Goal: Task Accomplishment & Management: Manage account settings

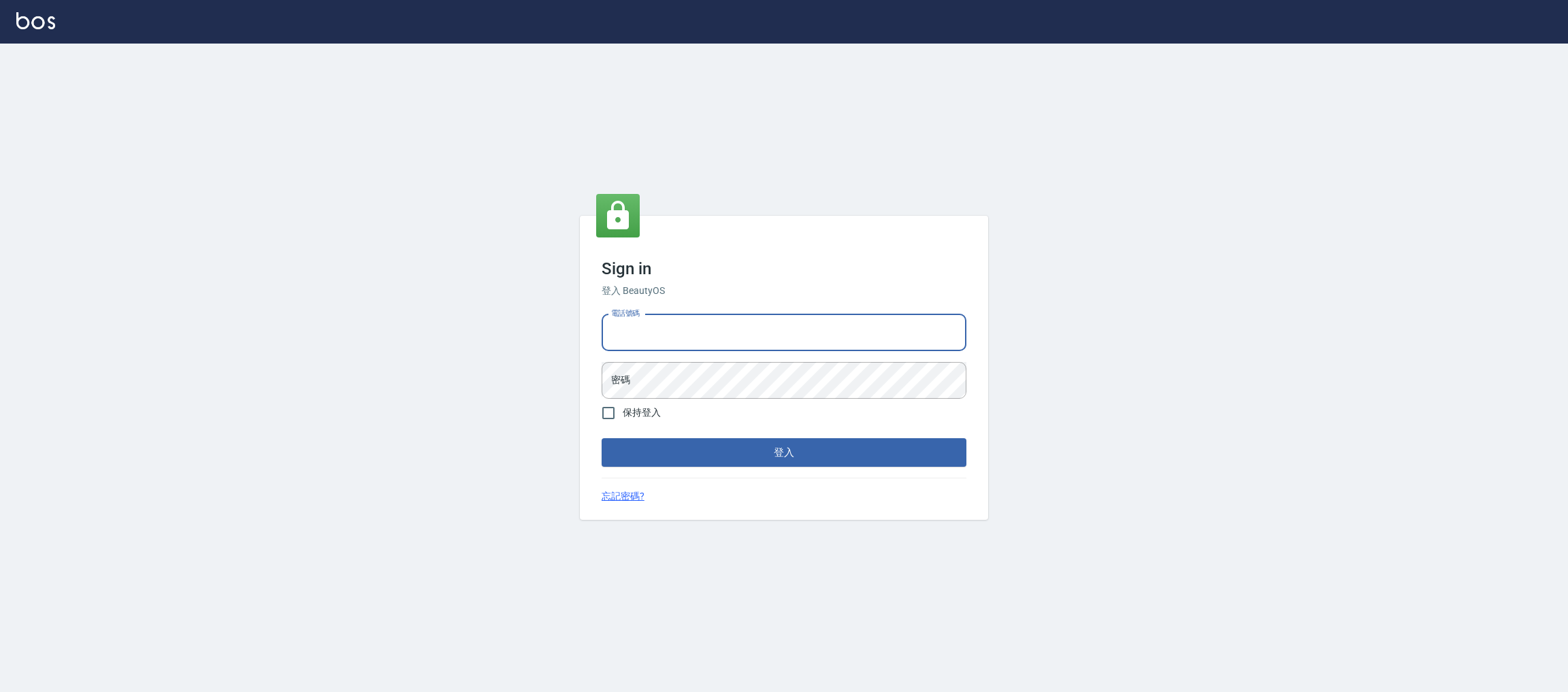
click at [689, 327] on input "電話號碼" at bounding box center [783, 332] width 364 height 36
type input "0981921116"
click at [601, 438] on button "登入" at bounding box center [783, 452] width 364 height 29
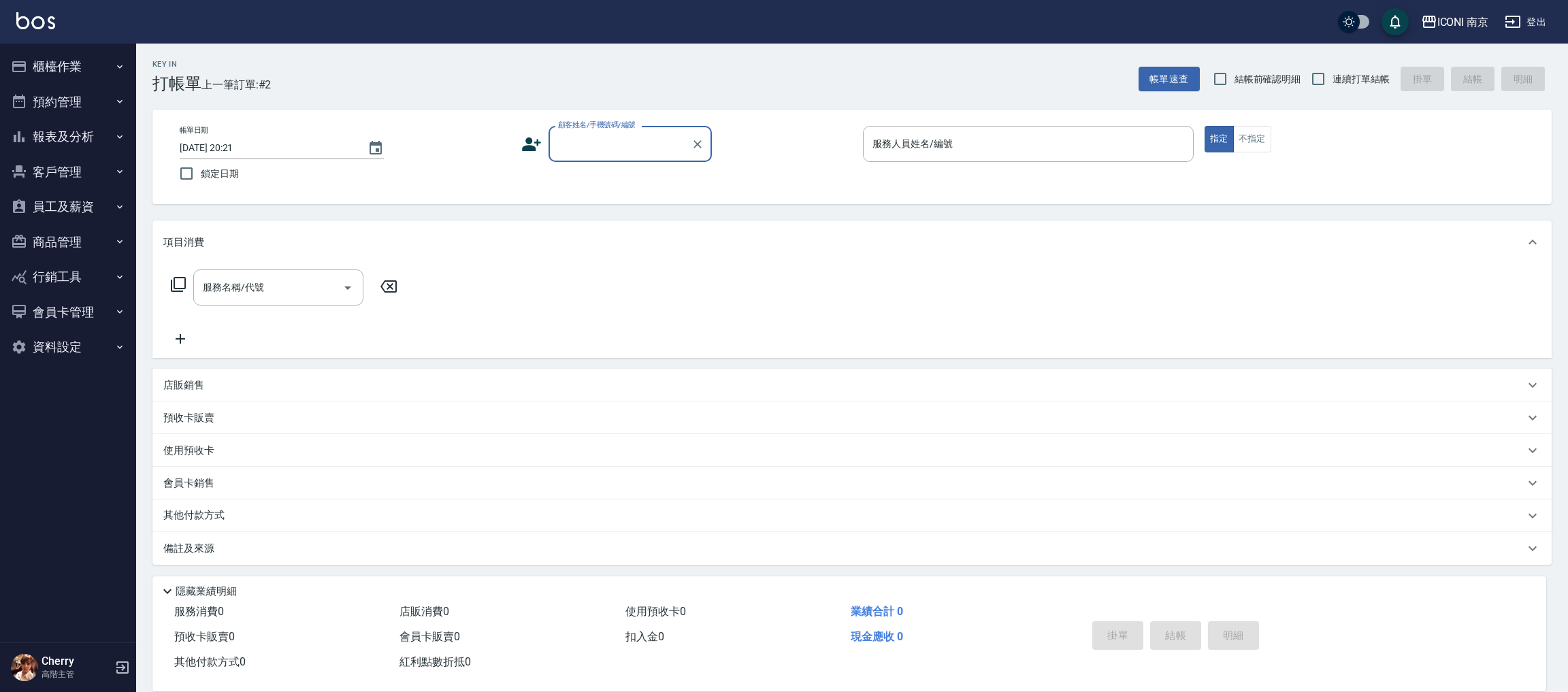
click at [82, 67] on button "櫃檯作業" at bounding box center [68, 67] width 125 height 35
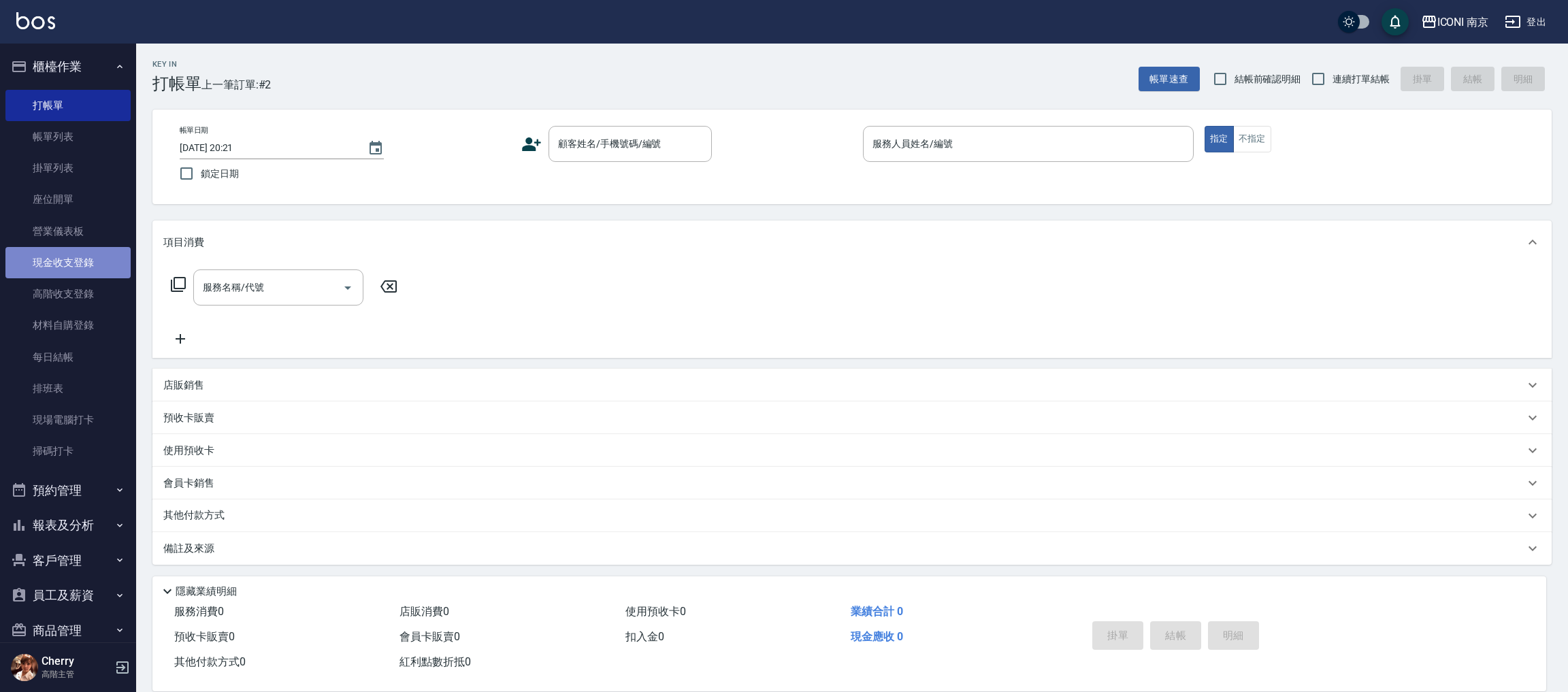
click at [79, 258] on link "現金收支登錄" at bounding box center [68, 263] width 125 height 32
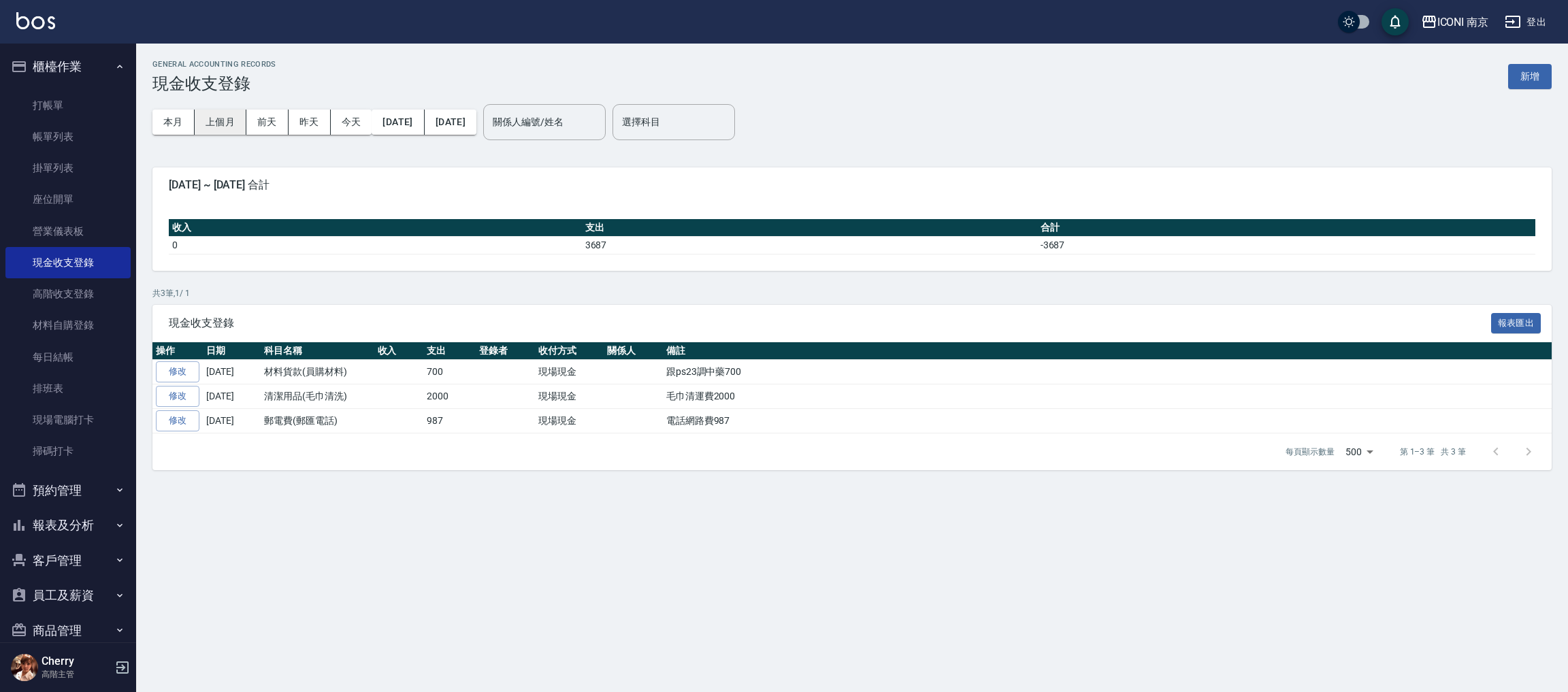
click at [220, 122] on button "上個月" at bounding box center [220, 122] width 51 height 25
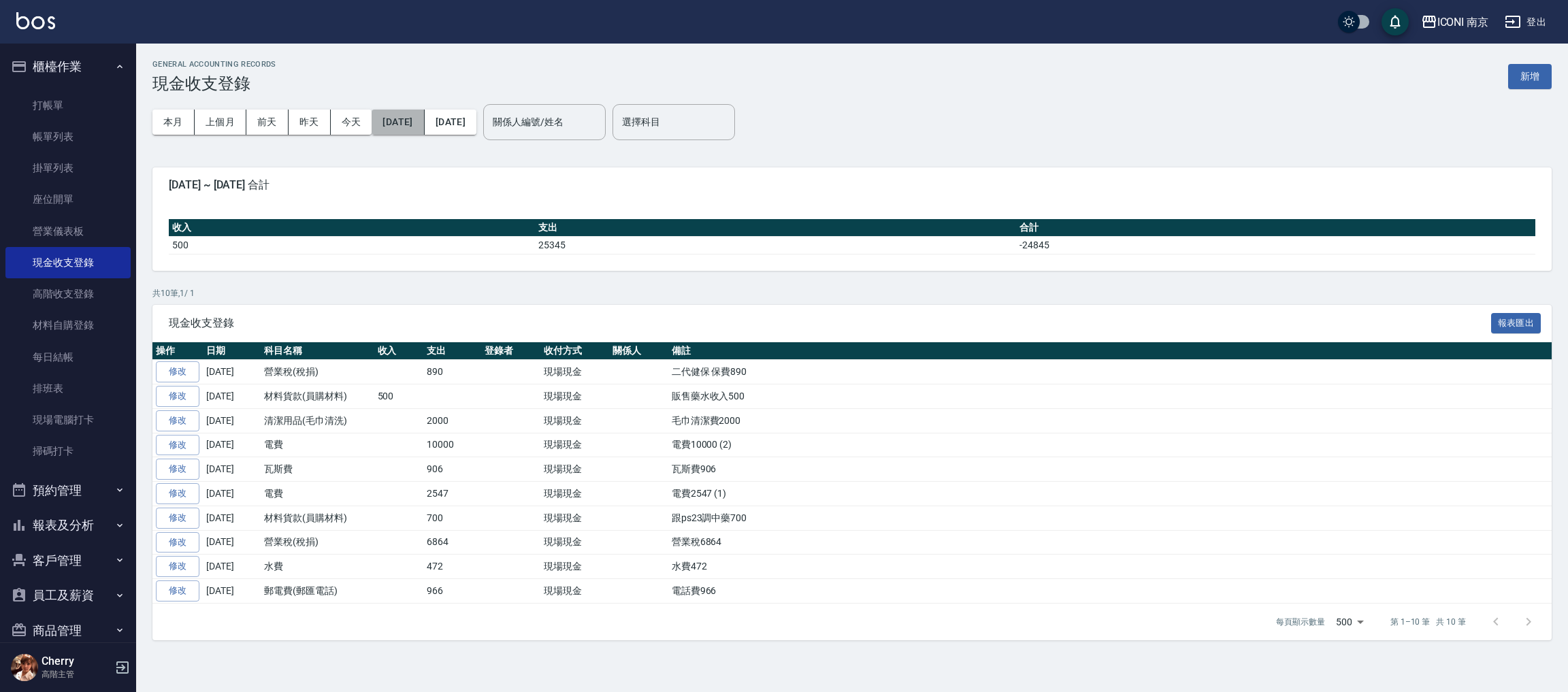
click at [407, 119] on button "[DATE]" at bounding box center [398, 122] width 52 height 25
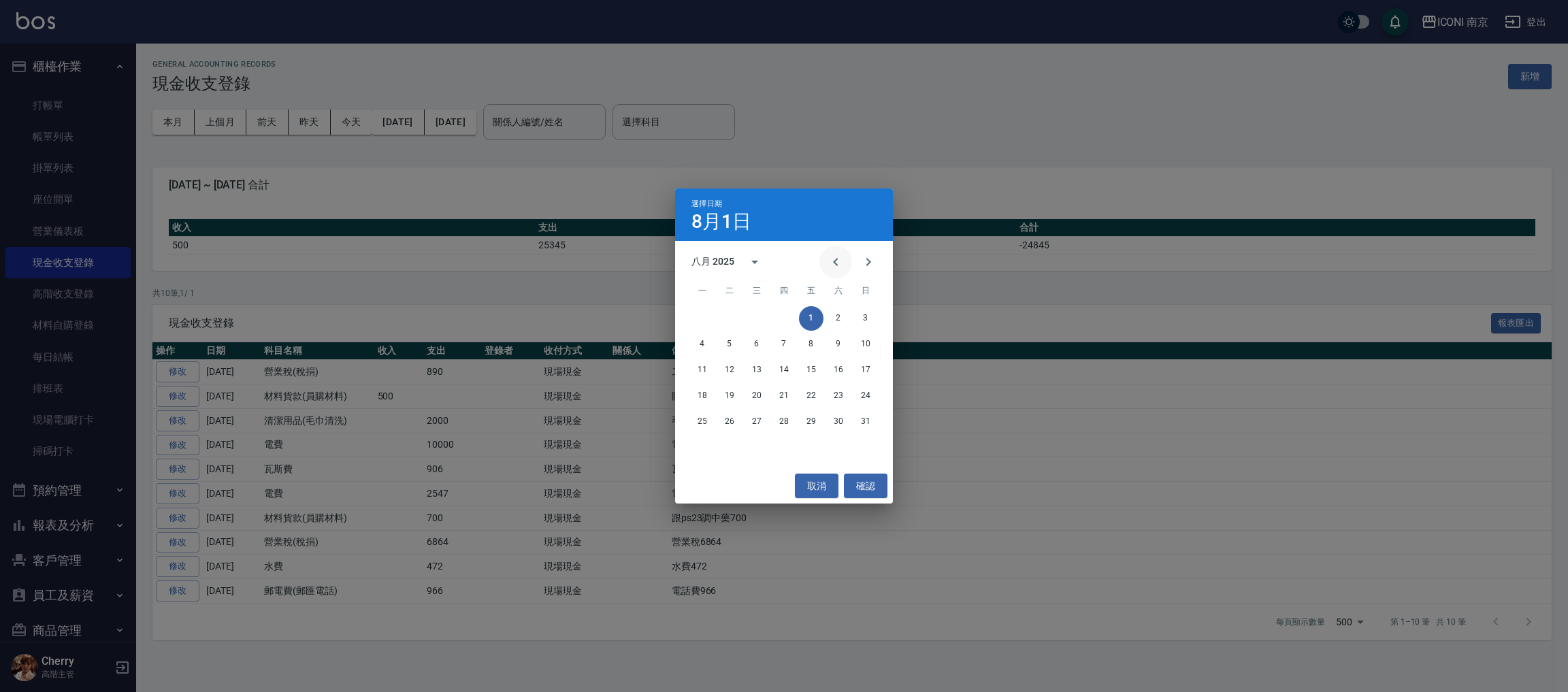
click at [839, 264] on icon "Previous month" at bounding box center [836, 262] width 17 height 17
click at [729, 319] on button "1" at bounding box center [729, 319] width 24 height 24
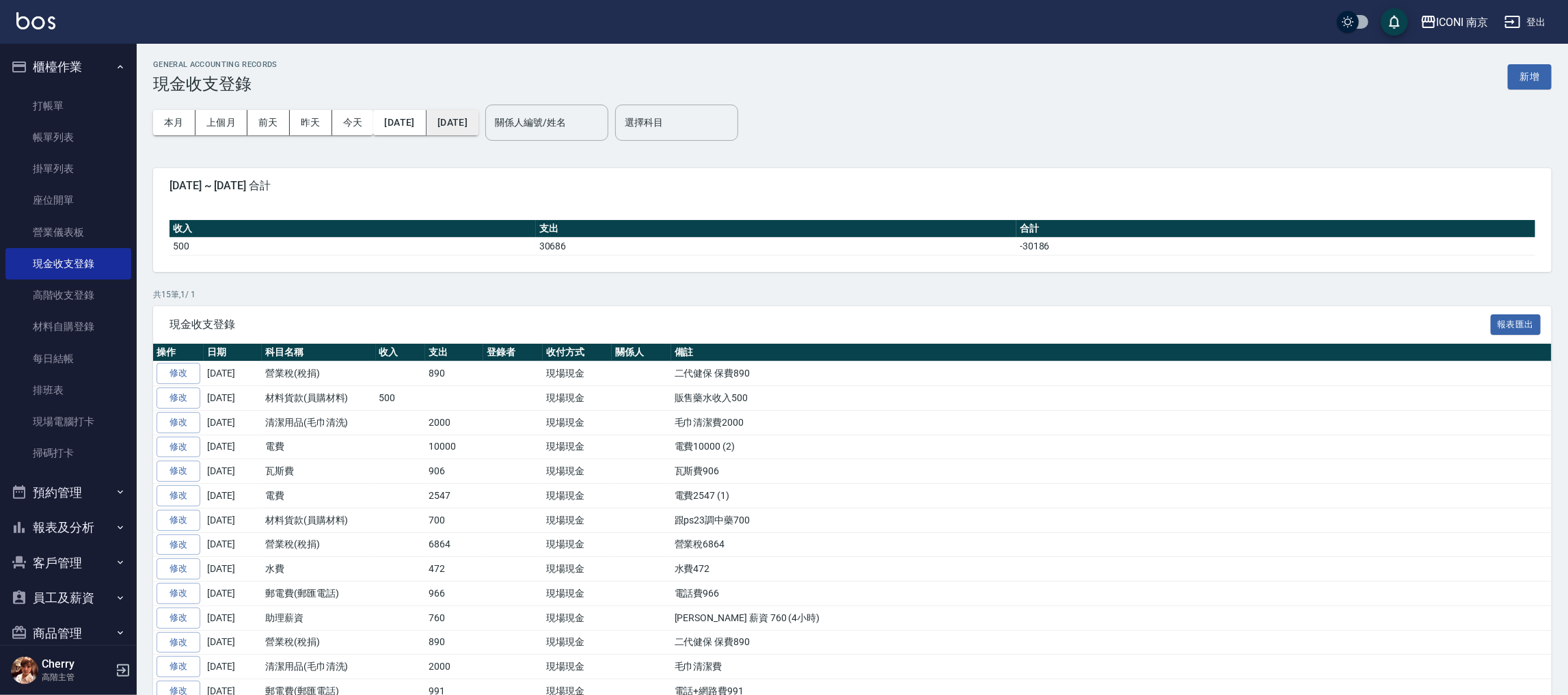
click at [478, 121] on button "[DATE]" at bounding box center [452, 123] width 51 height 25
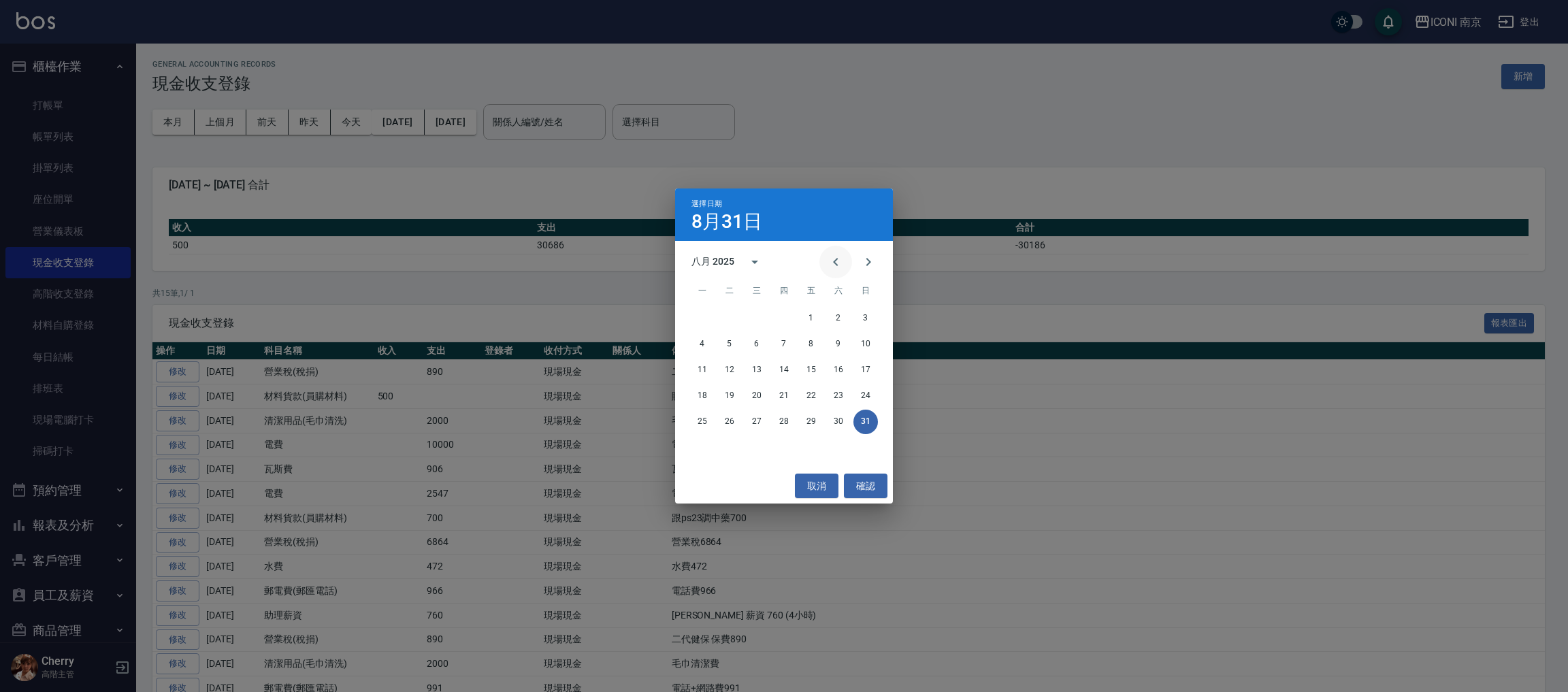
click at [832, 268] on icon "Previous month" at bounding box center [836, 262] width 17 height 17
click at [777, 422] on button "31" at bounding box center [784, 422] width 24 height 24
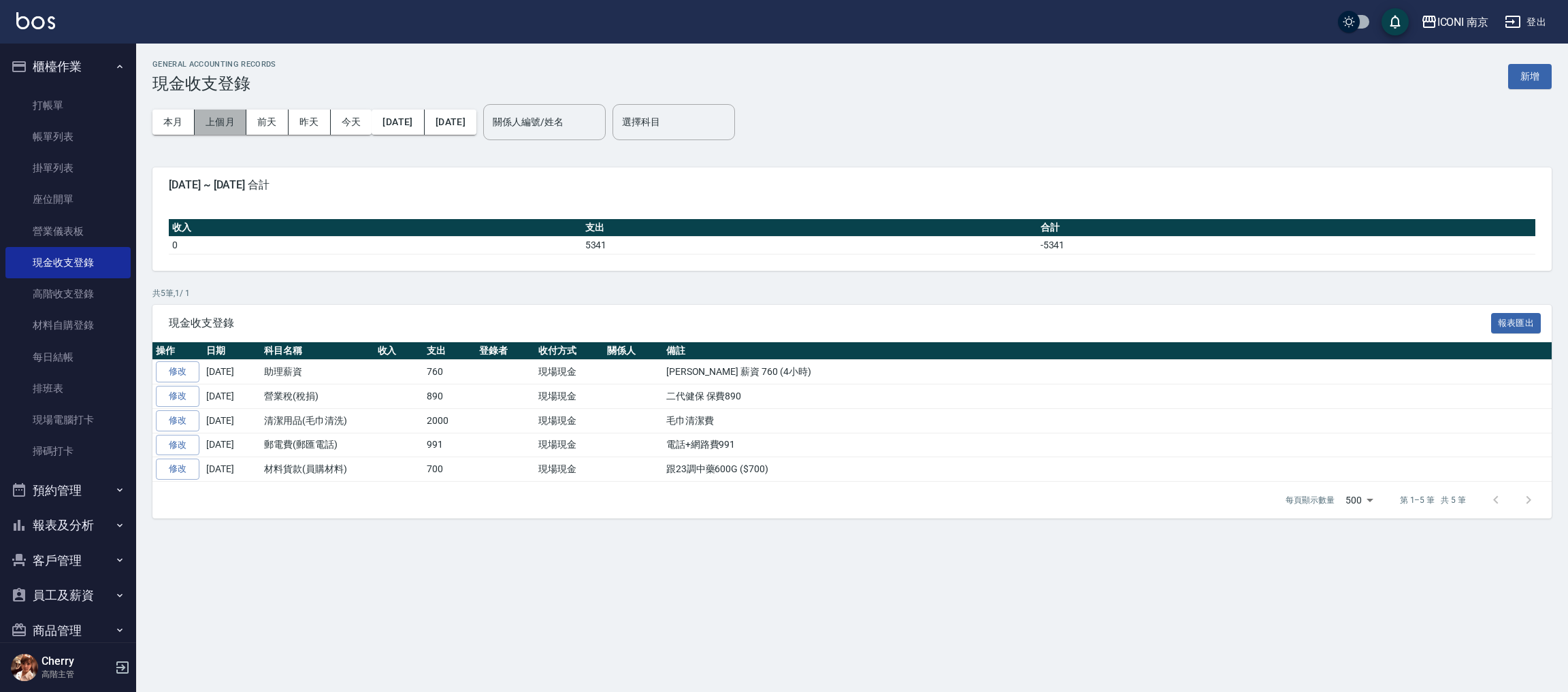
click at [220, 123] on button "上個月" at bounding box center [220, 122] width 51 height 25
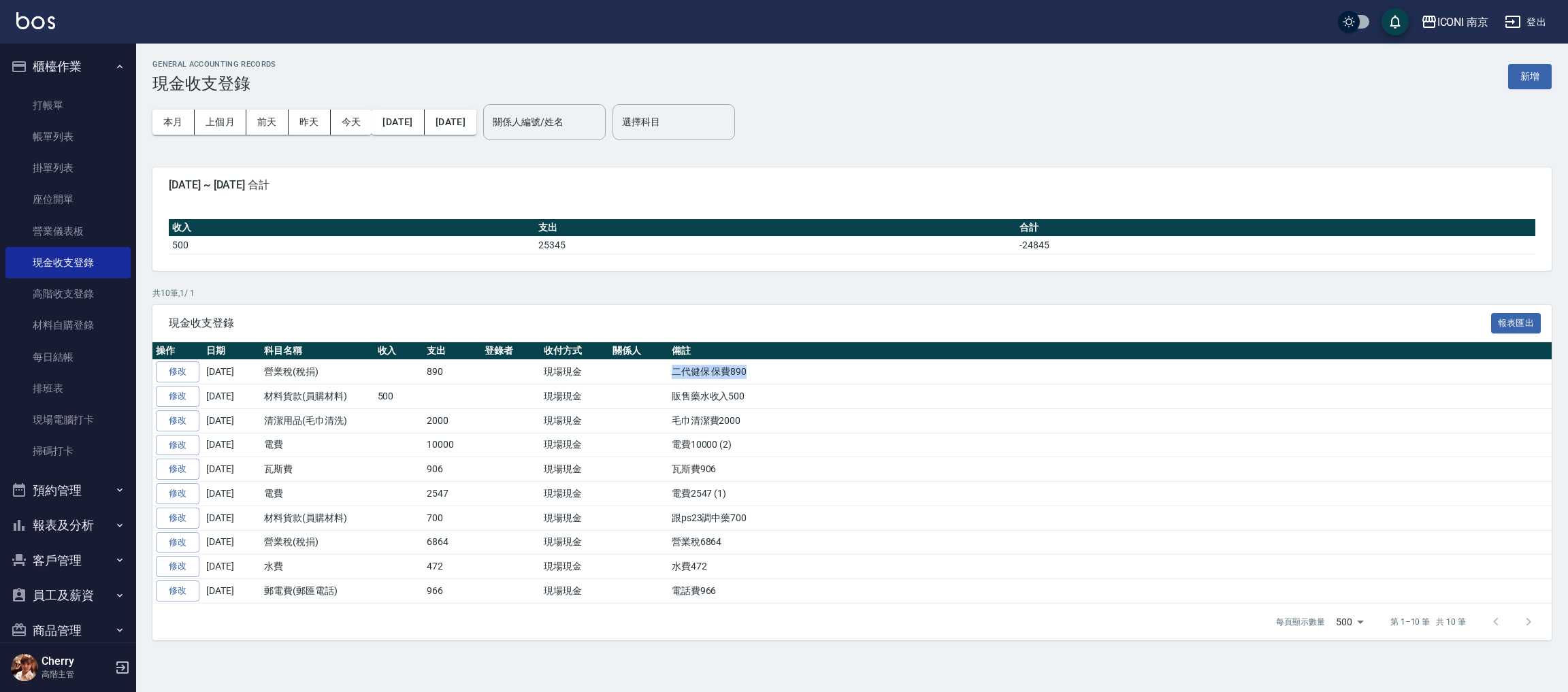
drag, startPoint x: 681, startPoint y: 372, endPoint x: 783, endPoint y: 371, distance: 102.0
click at [783, 371] on td "二代健保 保費890" at bounding box center [1110, 372] width 884 height 24
copy td "二代健保 保費890"
click at [413, 128] on button "[DATE]" at bounding box center [398, 122] width 52 height 25
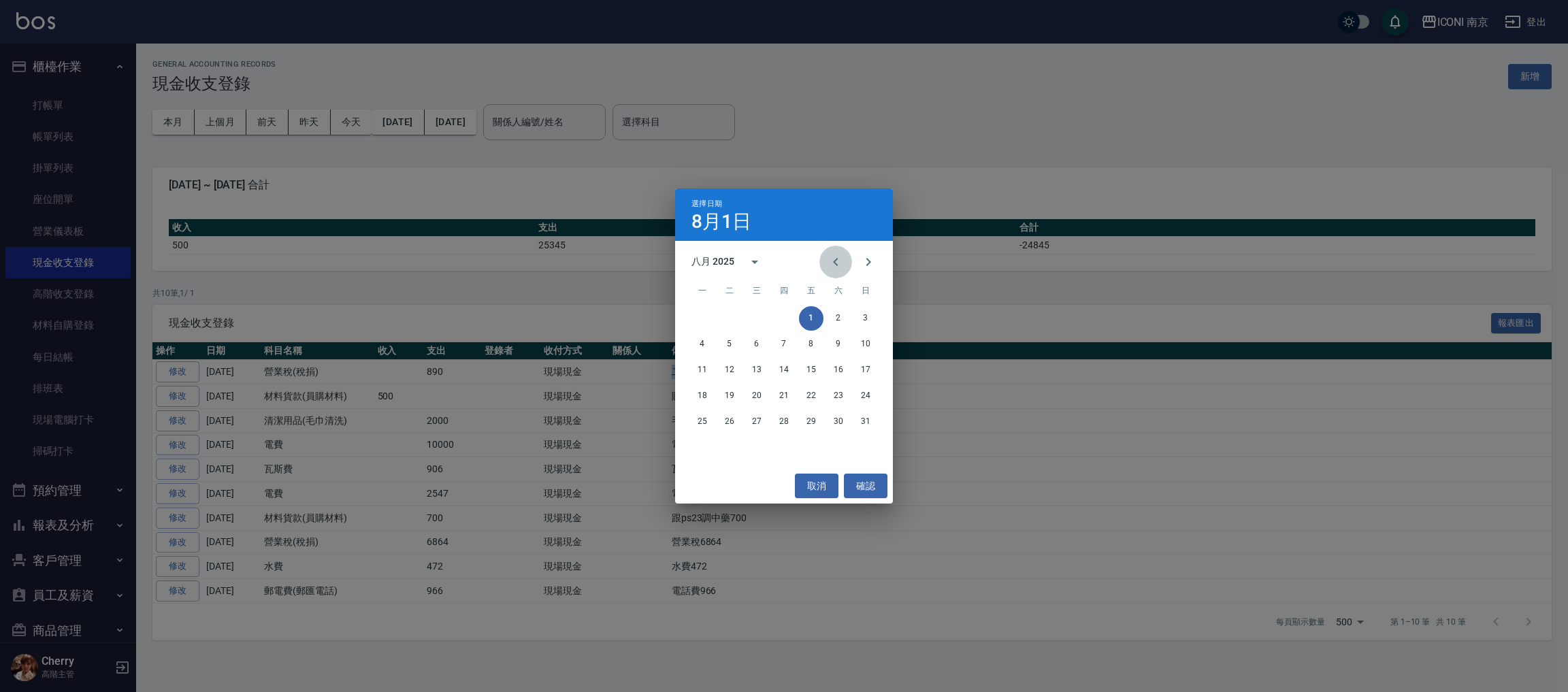
click at [832, 259] on icon "Previous month" at bounding box center [836, 262] width 17 height 17
click at [834, 261] on icon "Previous month" at bounding box center [835, 262] width 5 height 8
click at [879, 322] on div "1" at bounding box center [784, 319] width 218 height 24
click at [872, 322] on button "1" at bounding box center [865, 319] width 24 height 24
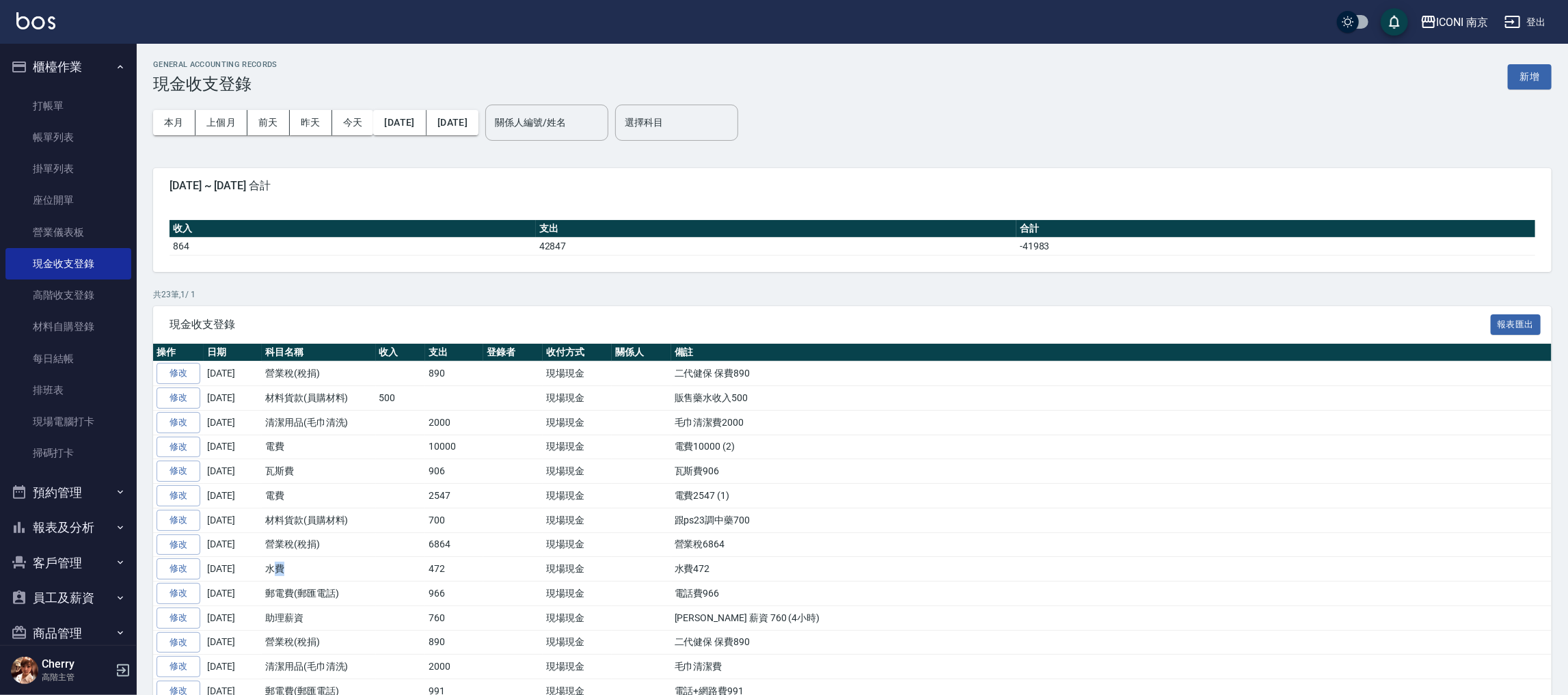
drag, startPoint x: 274, startPoint y: 571, endPoint x: 340, endPoint y: 571, distance: 66.0
click at [340, 571] on td "水費" at bounding box center [319, 569] width 114 height 24
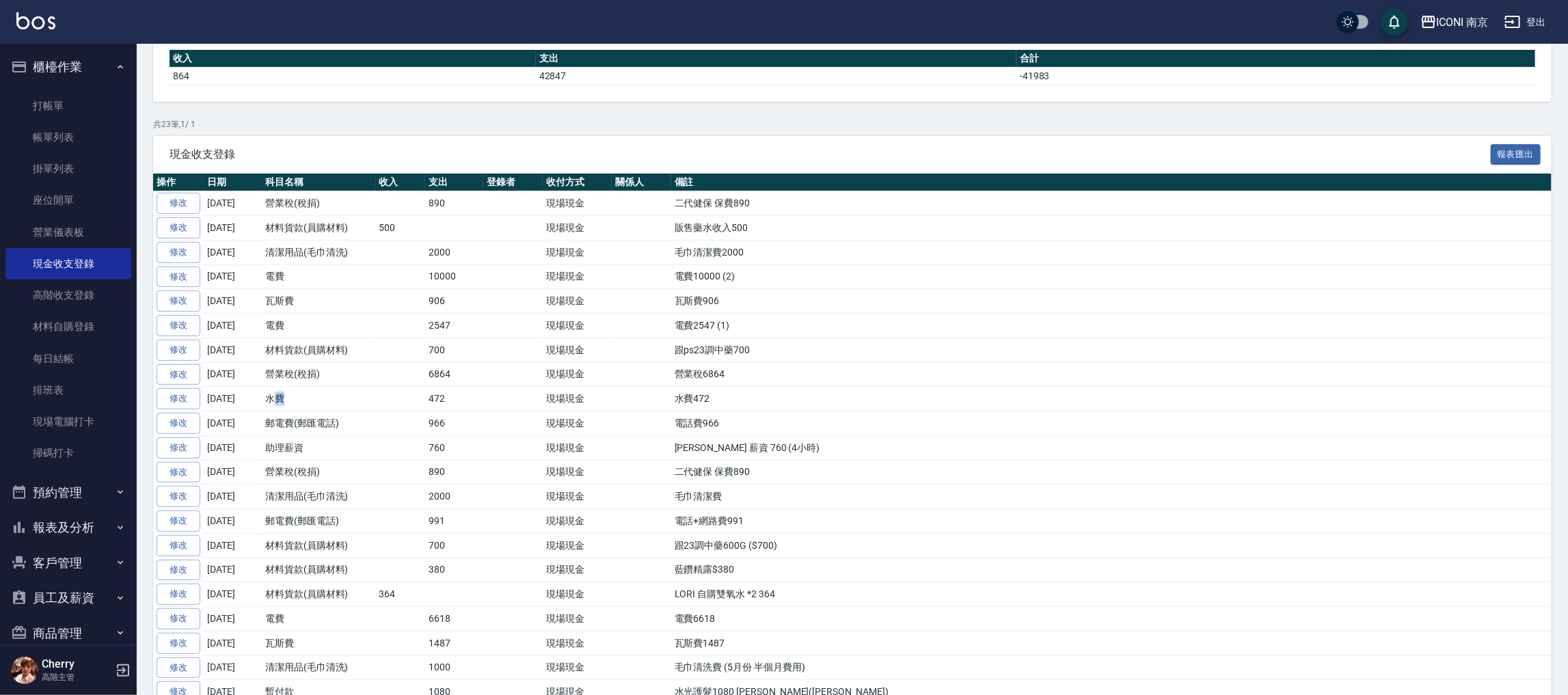
scroll to position [290, 0]
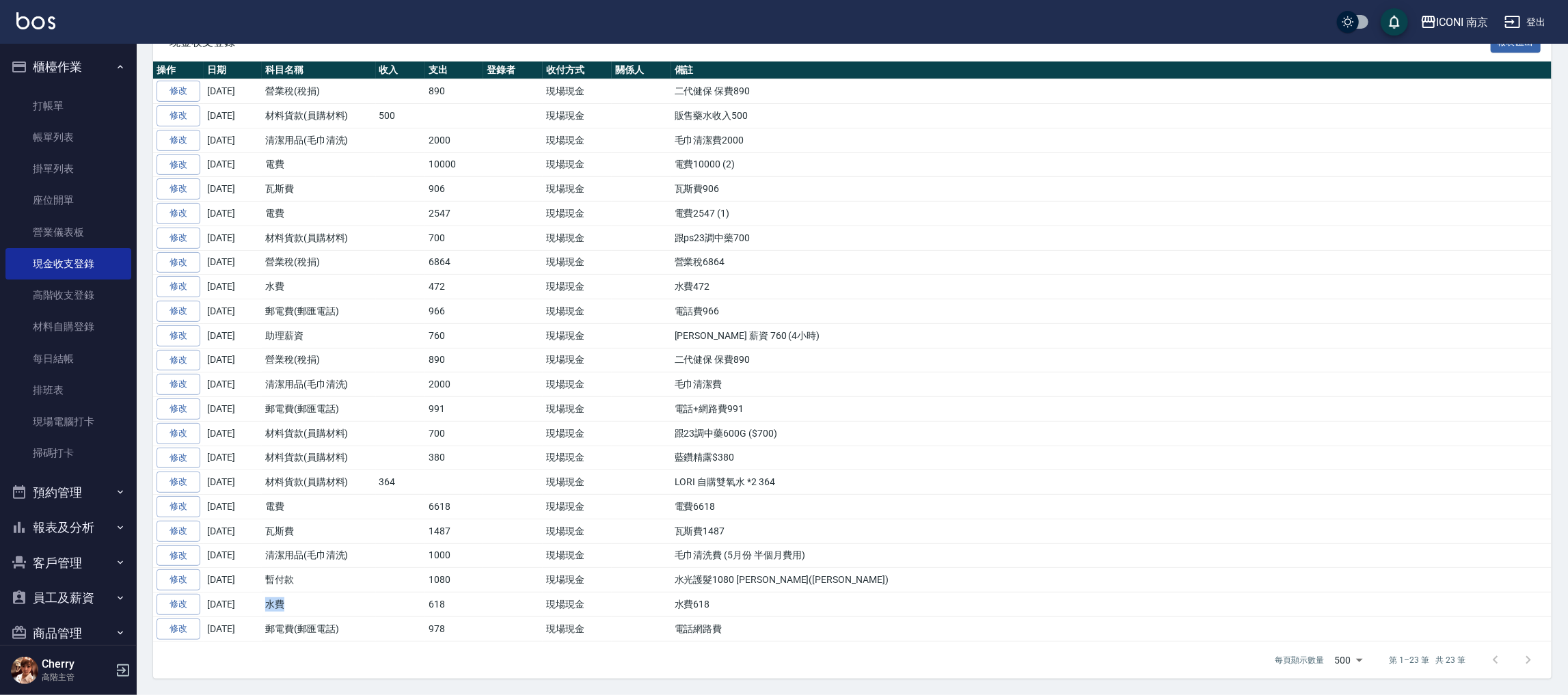
drag, startPoint x: 265, startPoint y: 604, endPoint x: 317, endPoint y: 604, distance: 52.0
click at [317, 604] on td "水費" at bounding box center [319, 605] width 114 height 24
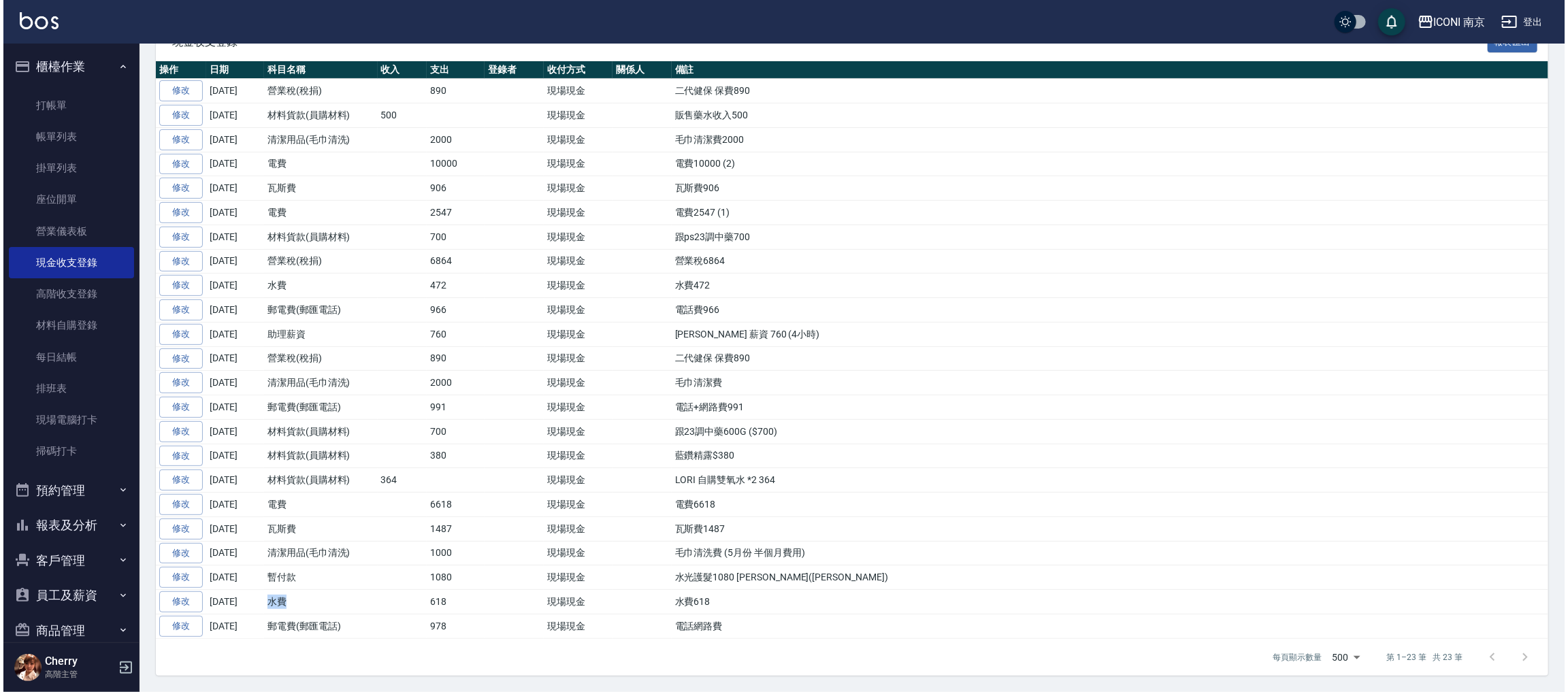
scroll to position [0, 0]
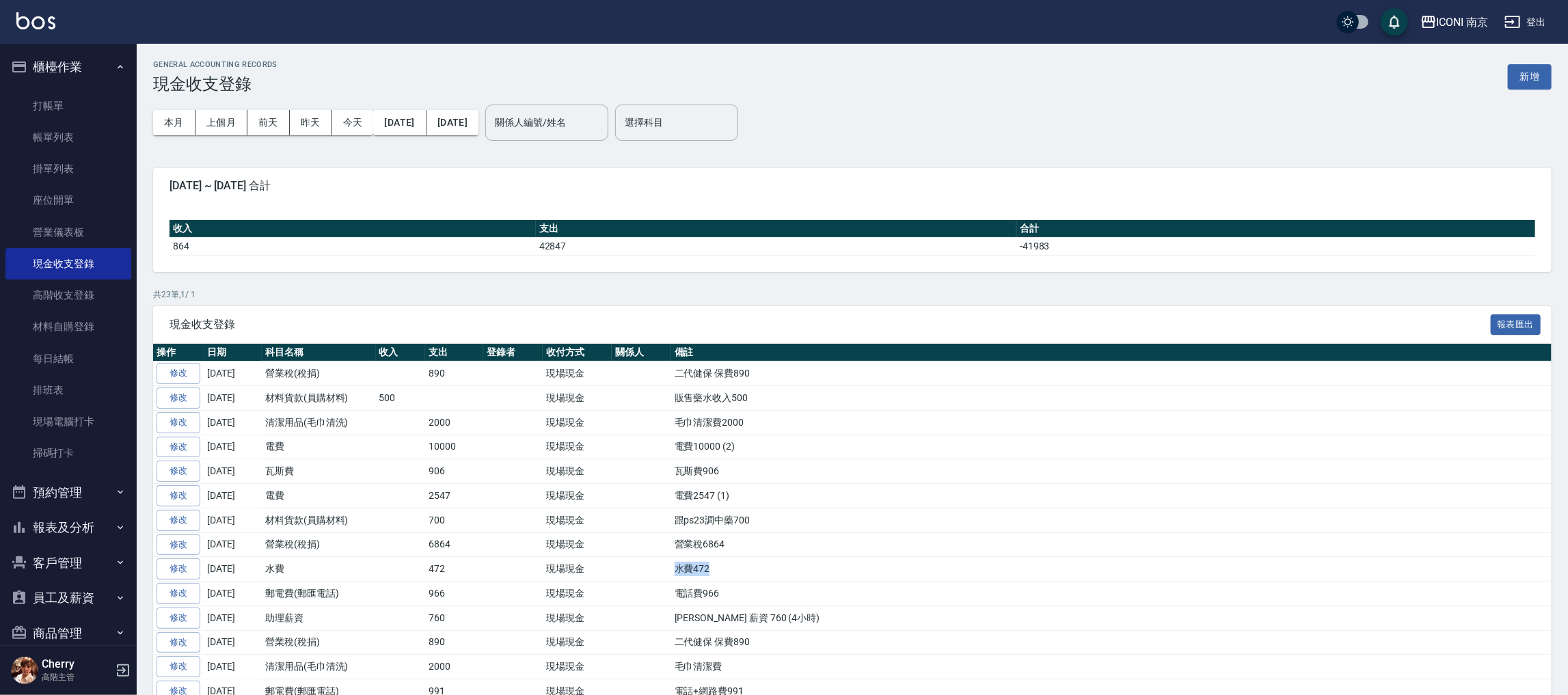
drag, startPoint x: 678, startPoint y: 570, endPoint x: 723, endPoint y: 570, distance: 45.0
click at [723, 570] on td "水費472" at bounding box center [1111, 569] width 880 height 24
click at [751, 570] on td "水費472" at bounding box center [1111, 569] width 880 height 24
click at [1533, 69] on button "新增" at bounding box center [1530, 77] width 44 height 25
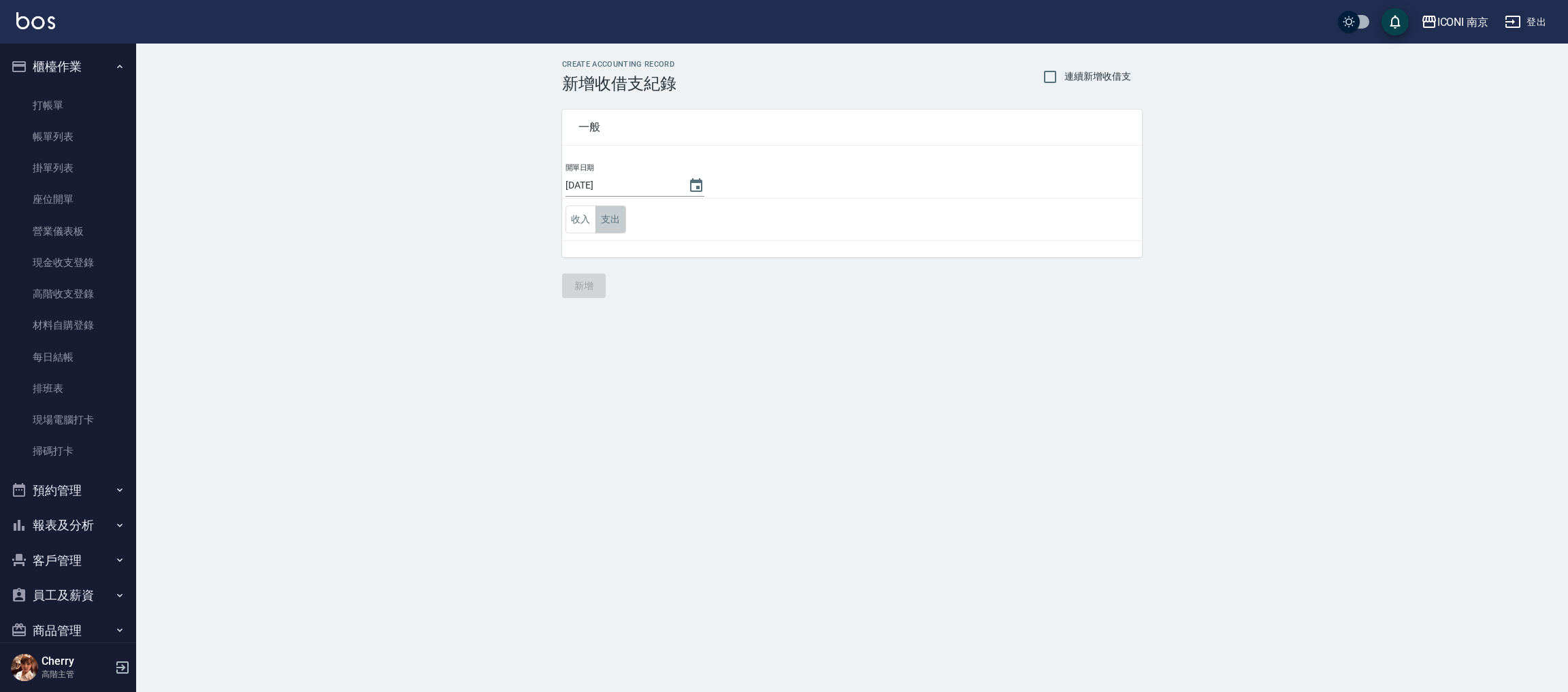
click at [611, 221] on button "支出" at bounding box center [611, 219] width 31 height 28
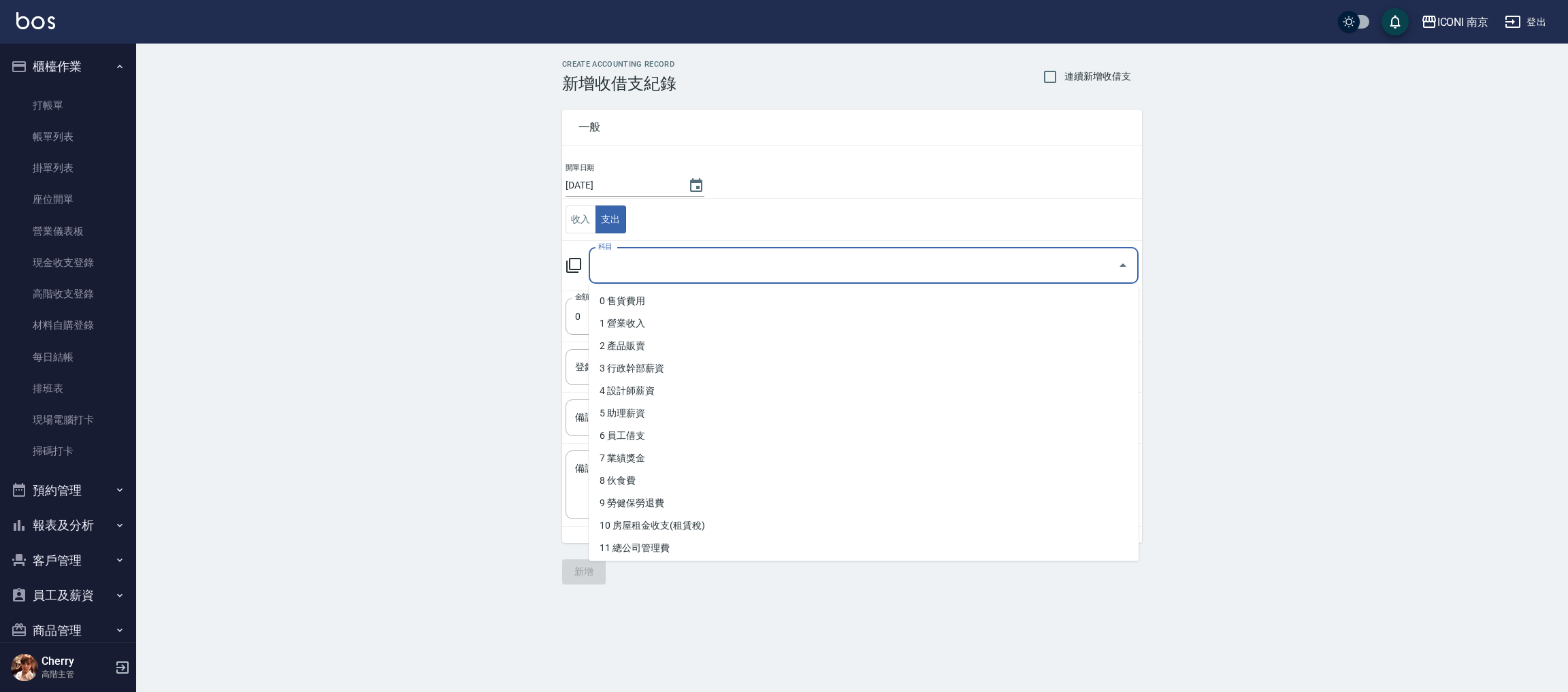
click at [619, 261] on input "科目" at bounding box center [853, 266] width 517 height 24
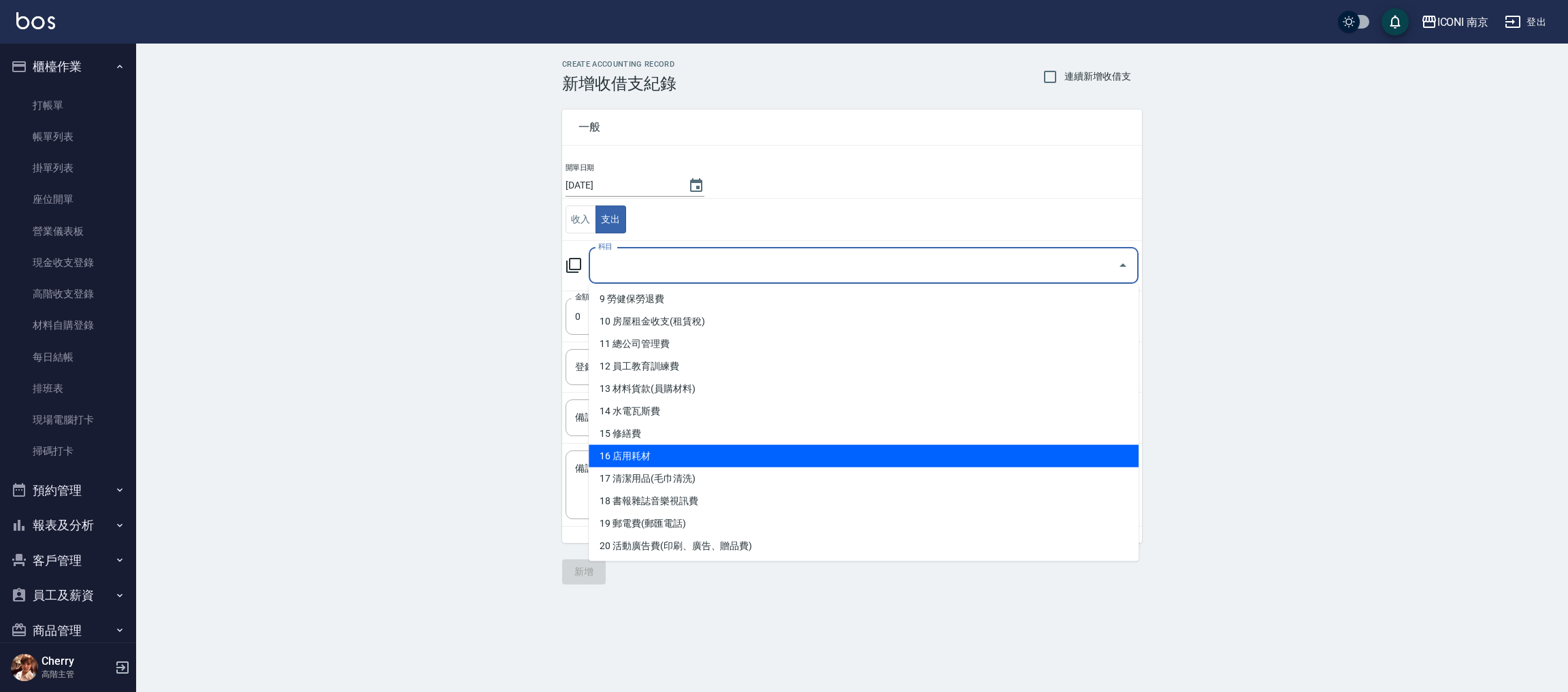
scroll to position [306, 0]
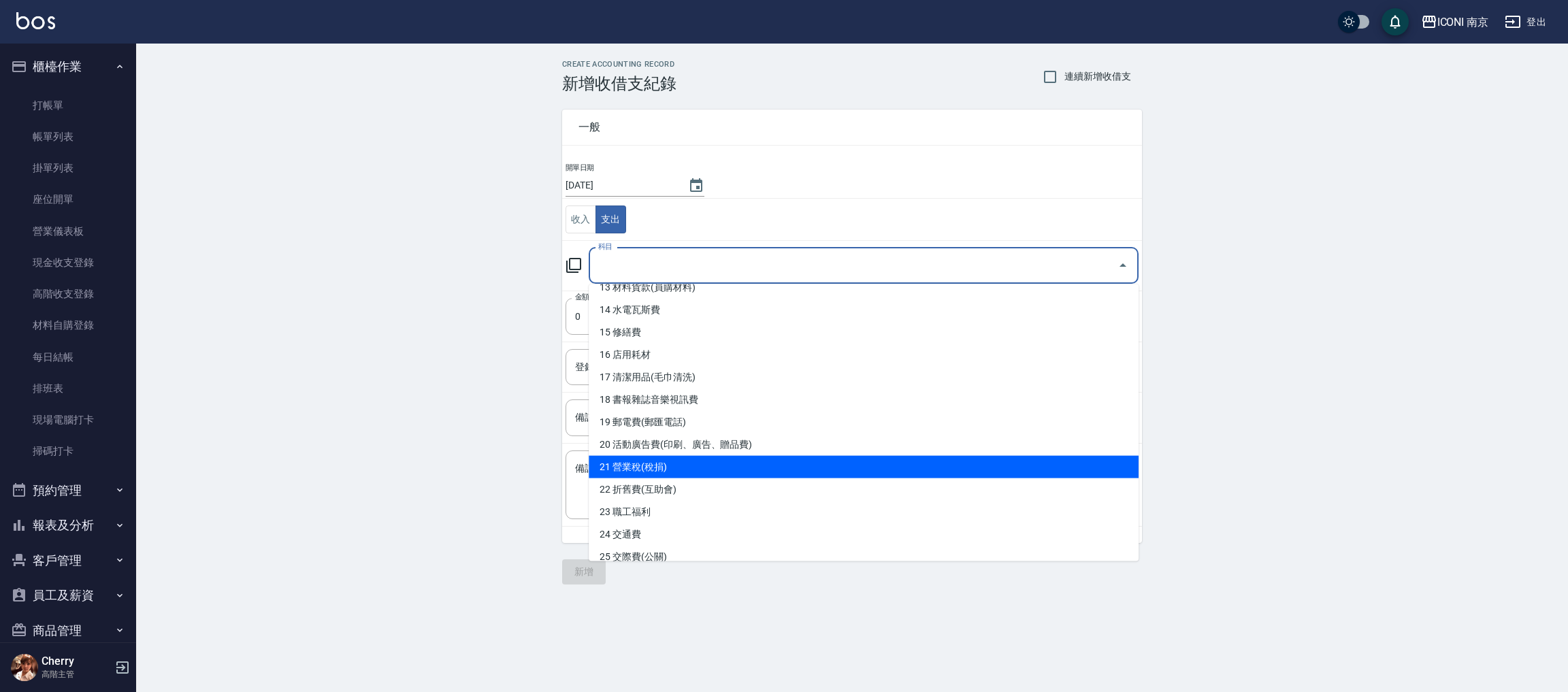
click at [712, 472] on li "21 營業稅(稅捐)" at bounding box center [864, 467] width 550 height 22
type input "21 營業稅(稅捐)"
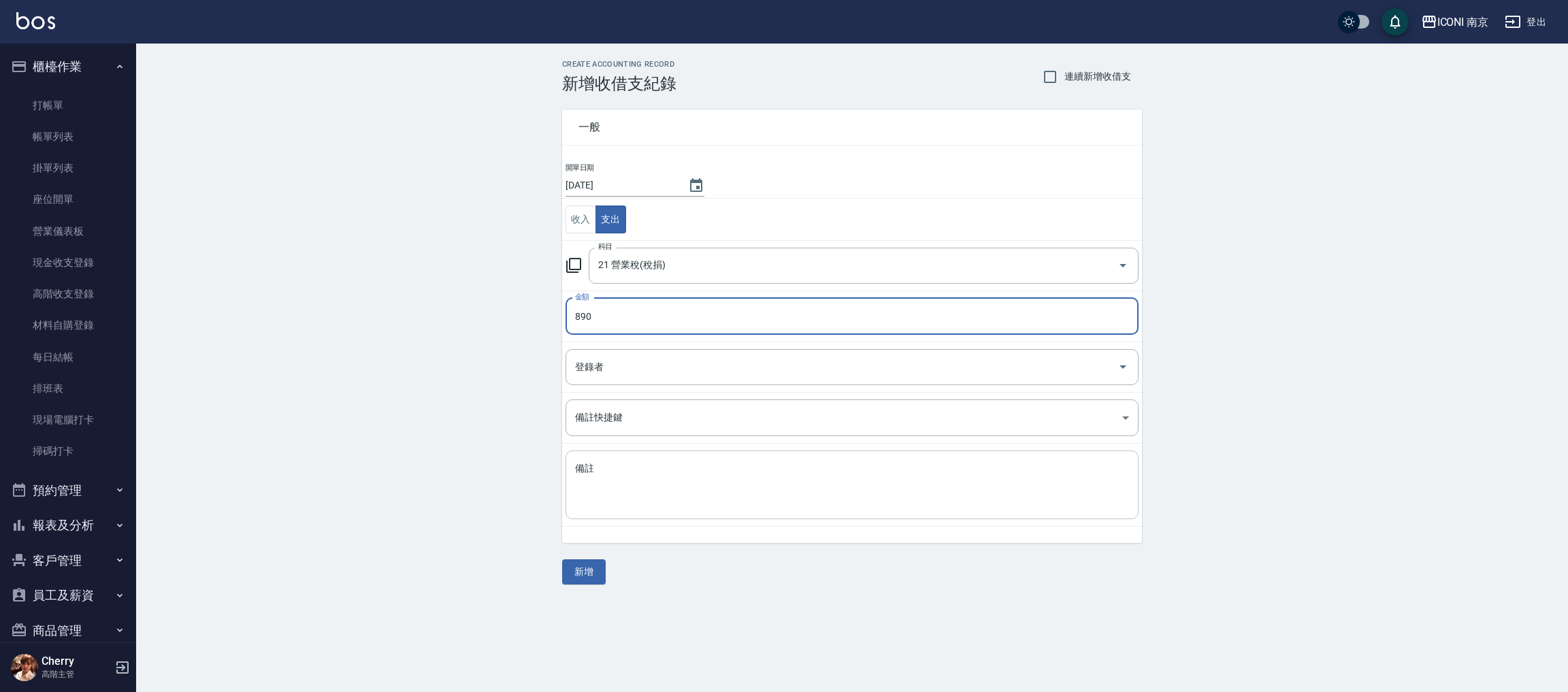
type input "890"
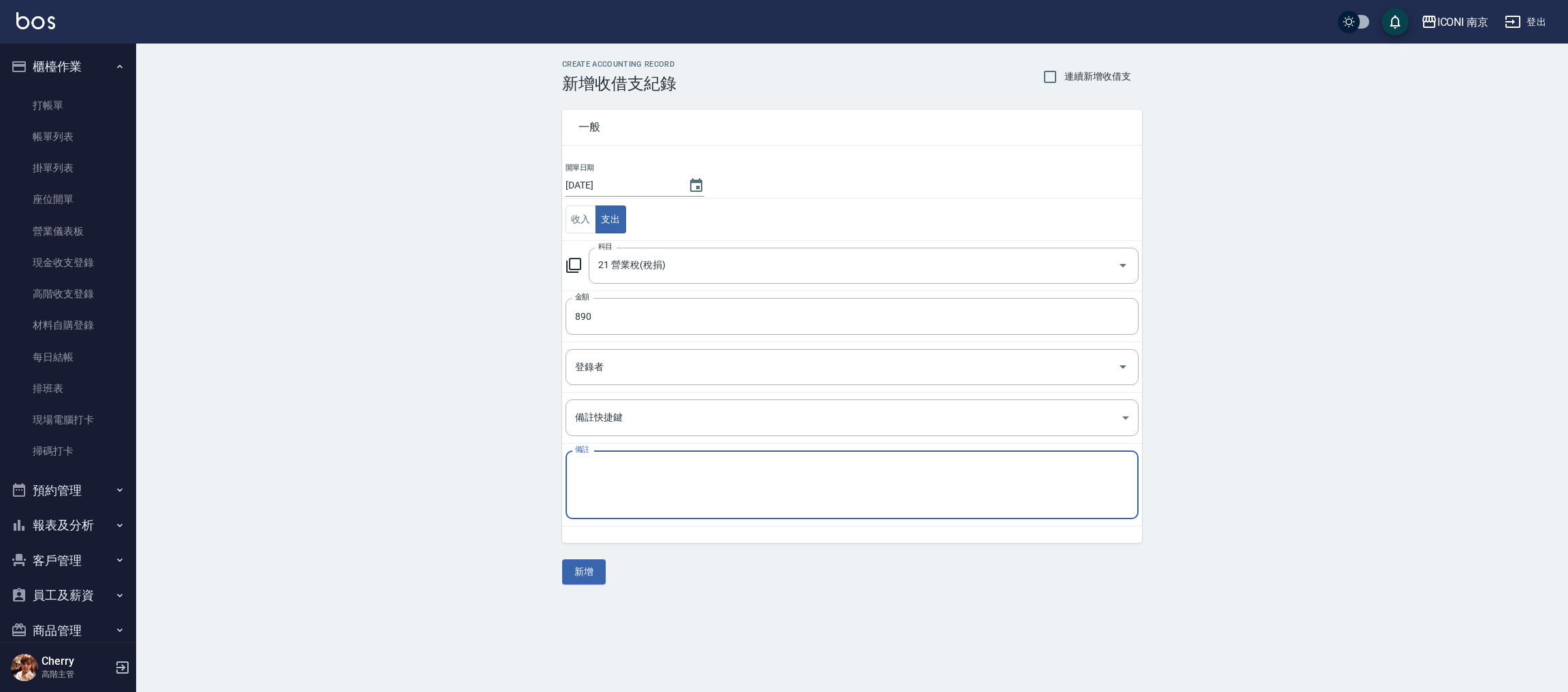
paste textarea "二代健保 保費890"
type textarea "二代健保 保費890"
click at [722, 522] on td "備註 二代健保 保費890 x 備註" at bounding box center [852, 485] width 580 height 83
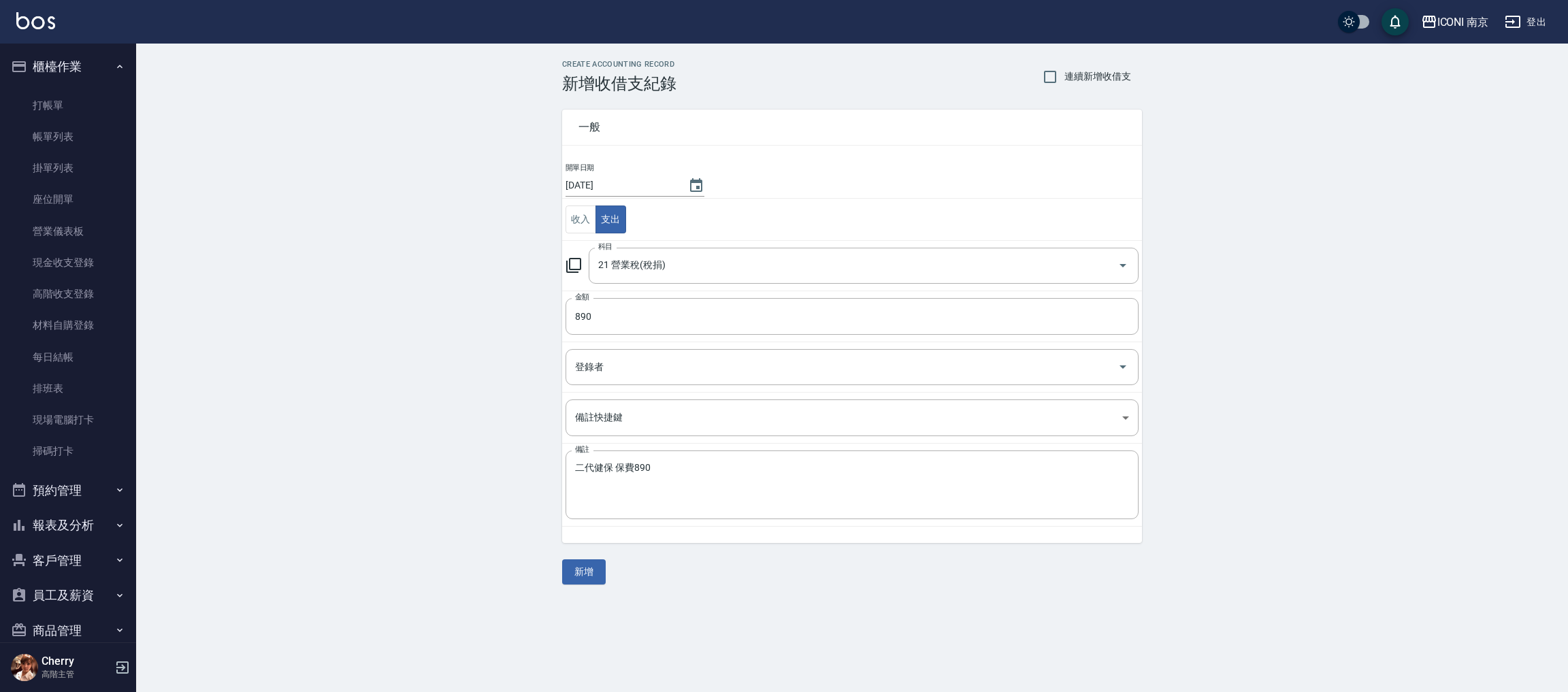
click at [700, 598] on div "CREATE ACCOUNTING RECORD 新增收借支紀錄 連續新增收借支 一般 開單日期 [DATE] 收入 支出 科目 21 營業稅(稅捐) 科目 …" at bounding box center [852, 323] width 1432 height 558
click at [582, 574] on button "新增" at bounding box center [584, 572] width 44 height 25
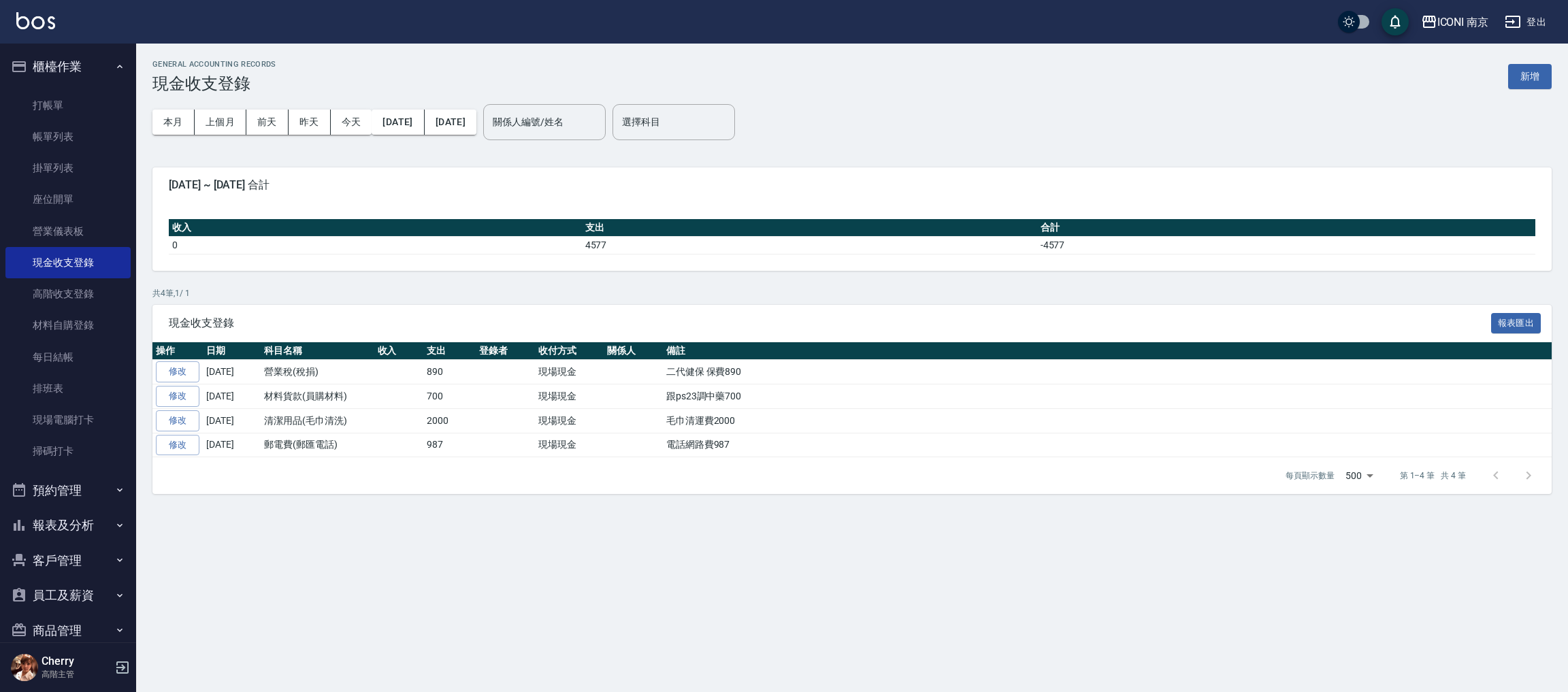
click at [67, 529] on button "報表及分析" at bounding box center [68, 526] width 125 height 35
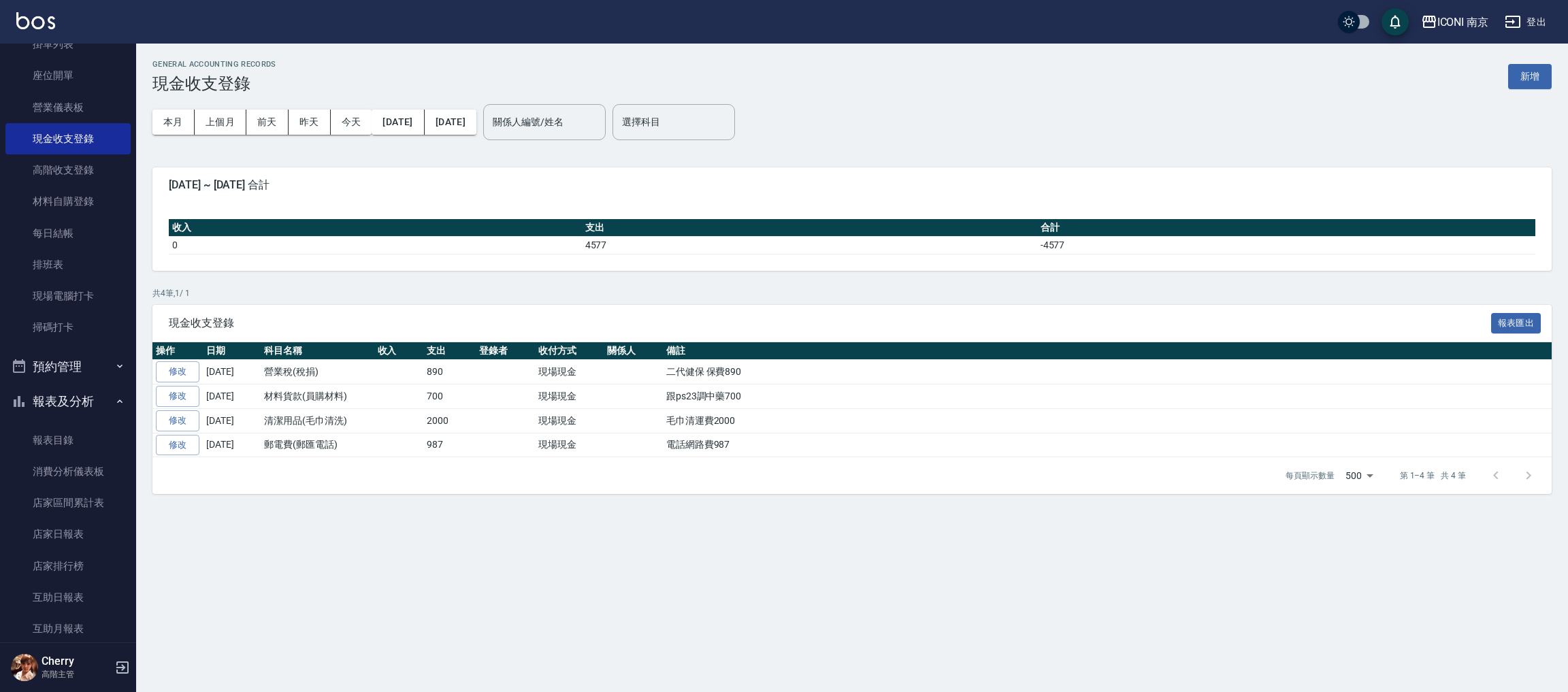
scroll to position [306, 0]
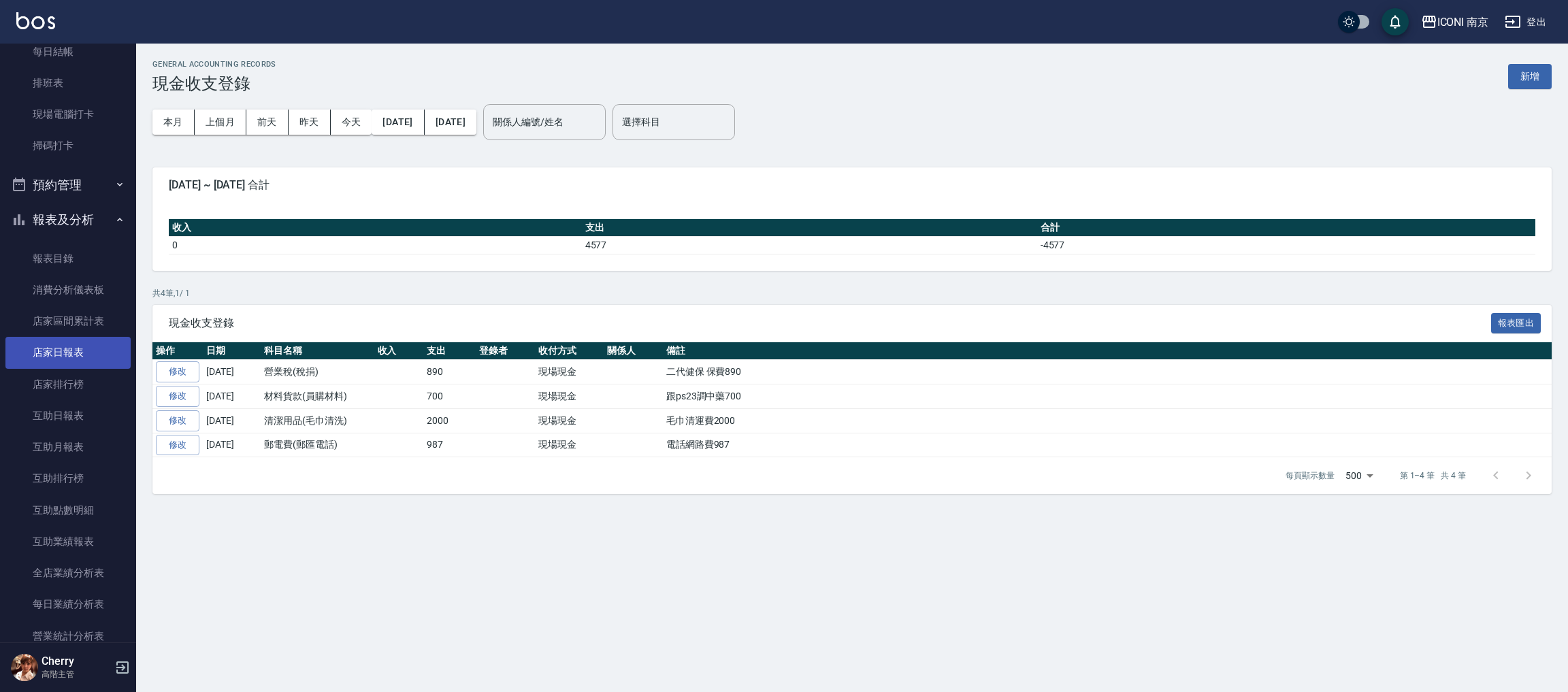
click at [49, 359] on link "店家日報表" at bounding box center [68, 353] width 125 height 32
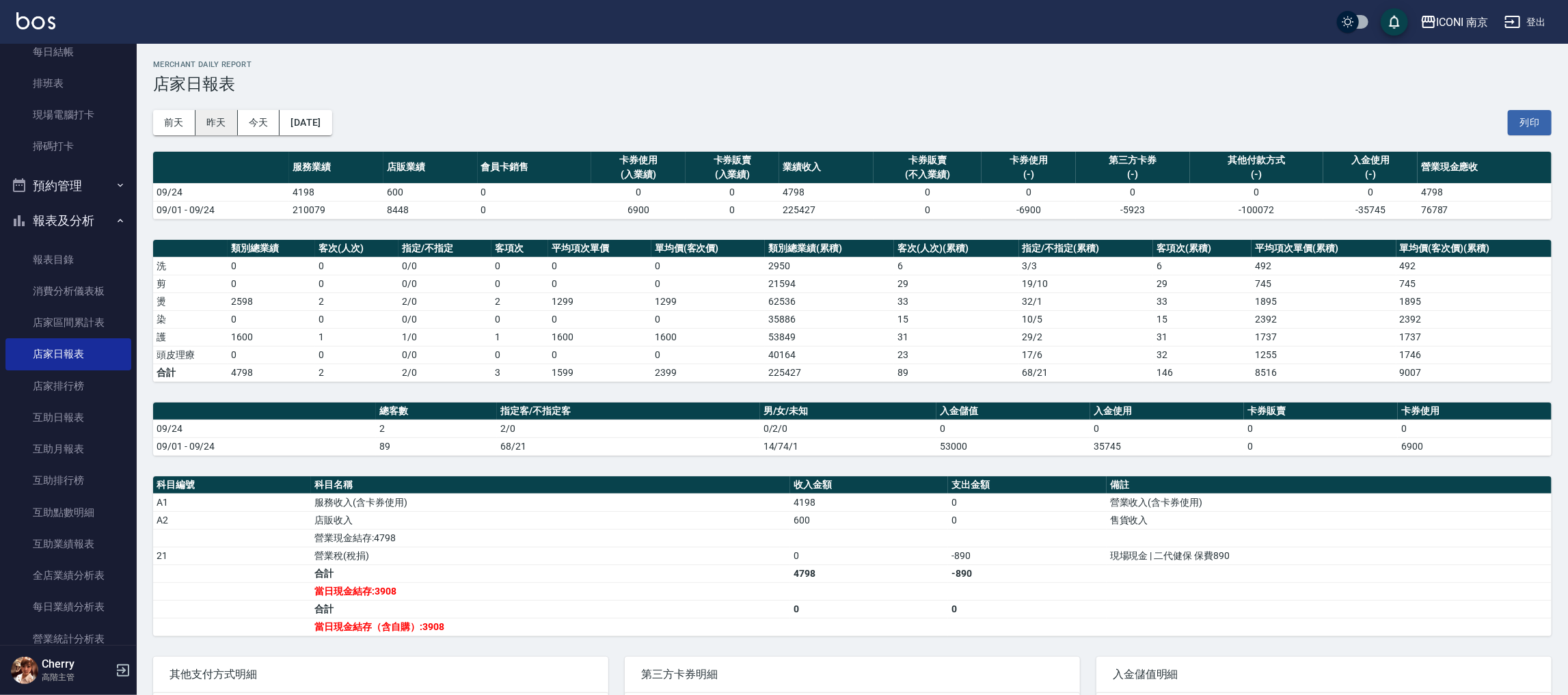
click at [199, 130] on button "昨天" at bounding box center [216, 123] width 42 height 25
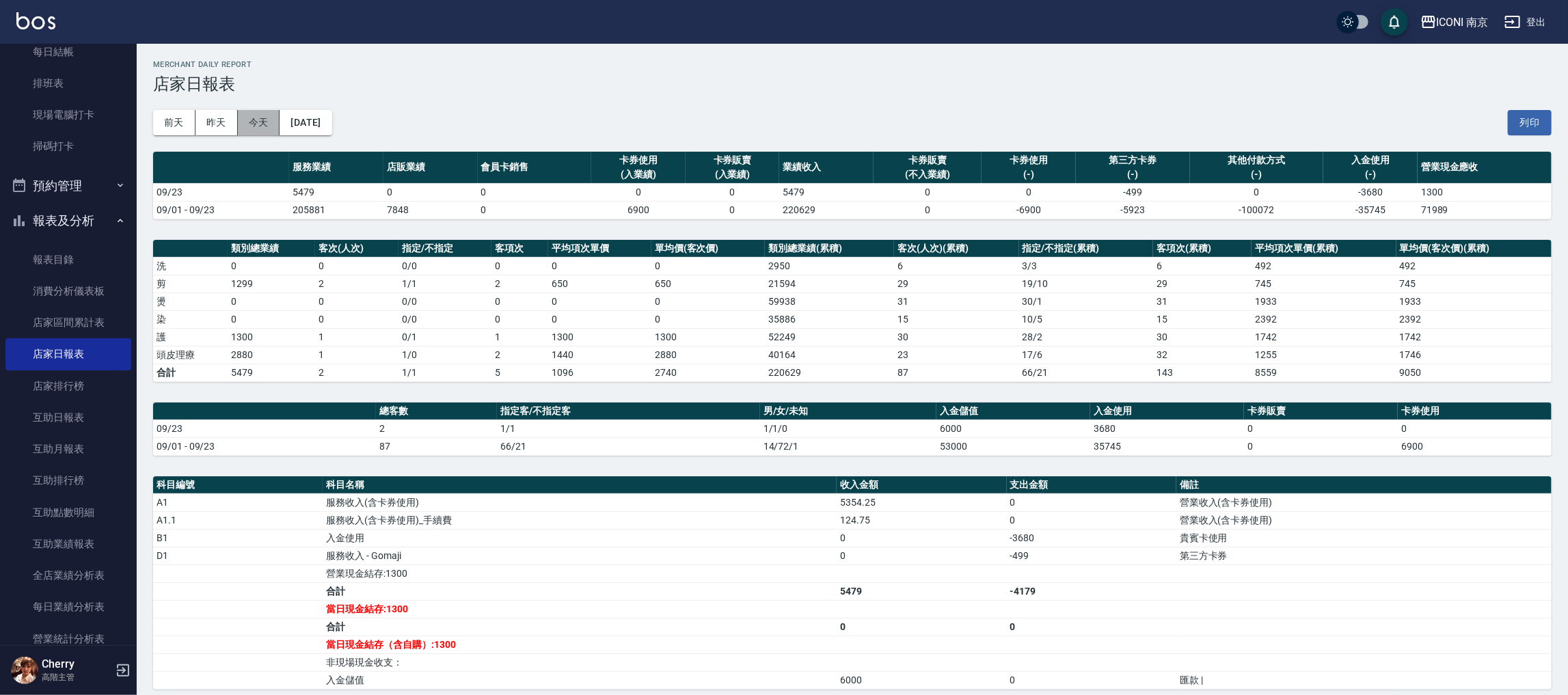
click at [249, 124] on button "今天" at bounding box center [258, 123] width 42 height 25
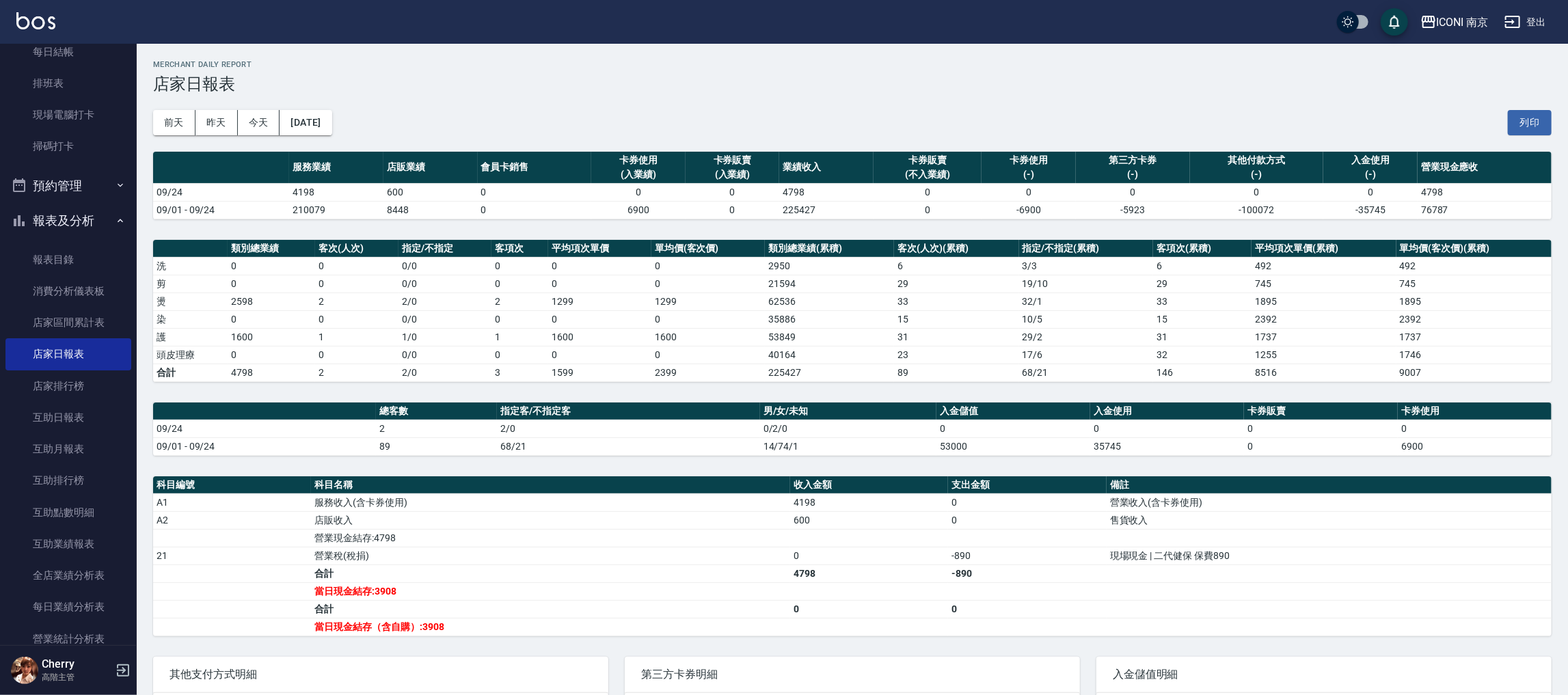
click at [116, 665] on icon "button" at bounding box center [124, 671] width 17 height 17
